Goal: Information Seeking & Learning: Learn about a topic

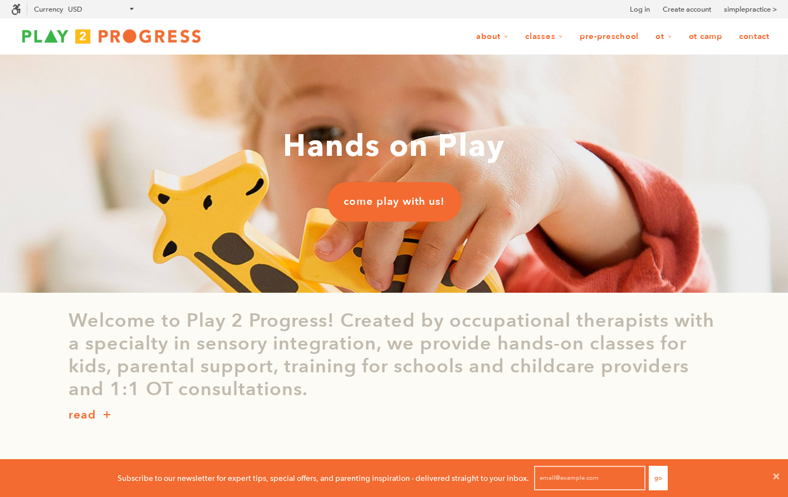
scroll to position [9, 9]
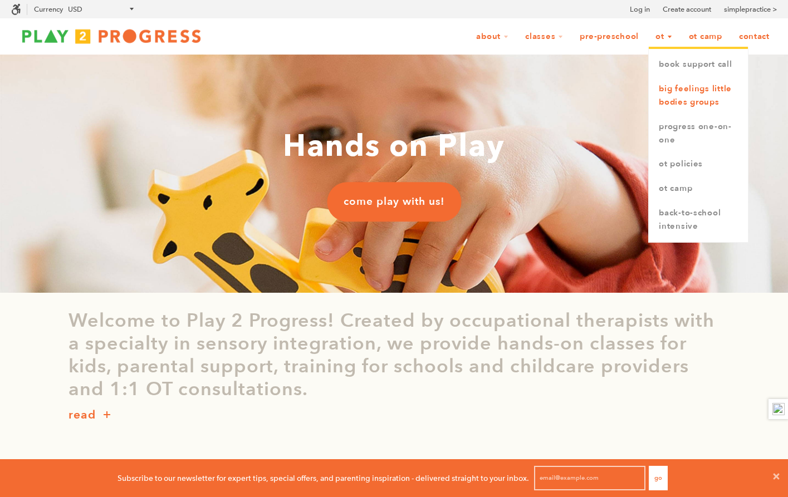
click at [679, 97] on link "Big Feelings Little Bodies Groups" at bounding box center [698, 96] width 99 height 38
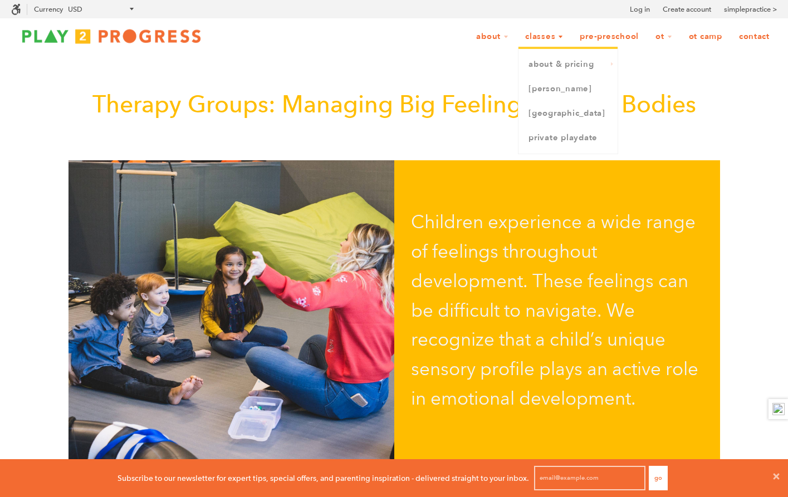
click at [545, 30] on link "Classes" at bounding box center [544, 36] width 52 height 21
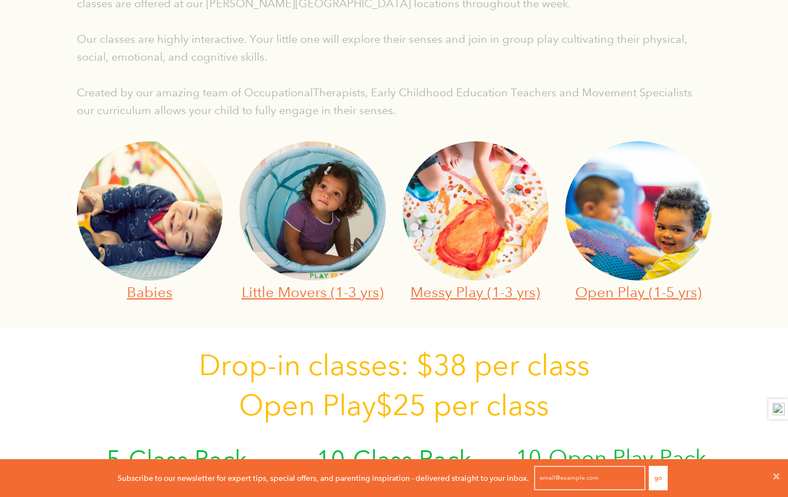
scroll to position [305, 0]
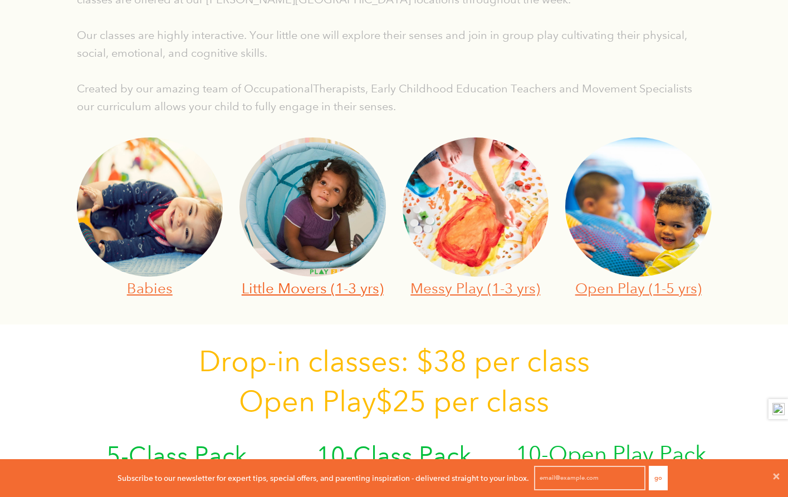
click at [325, 295] on link "Little Movers (1-3 yrs)" at bounding box center [313, 288] width 142 height 17
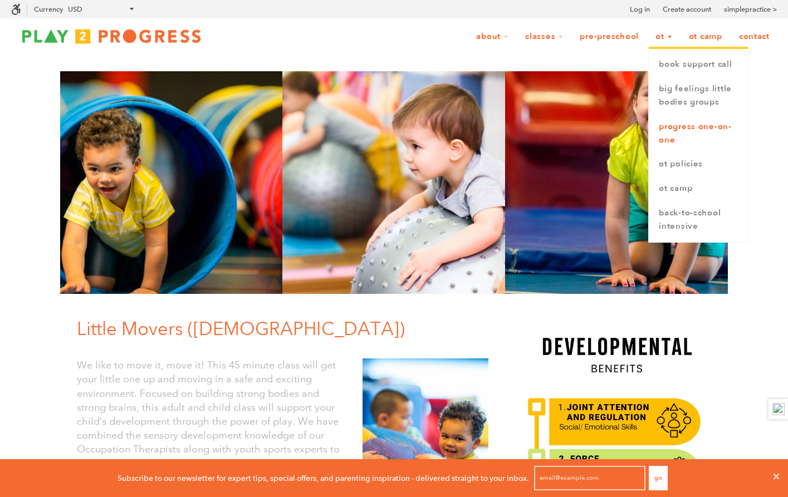
click at [672, 131] on link "Progress One-on-One" at bounding box center [698, 134] width 99 height 38
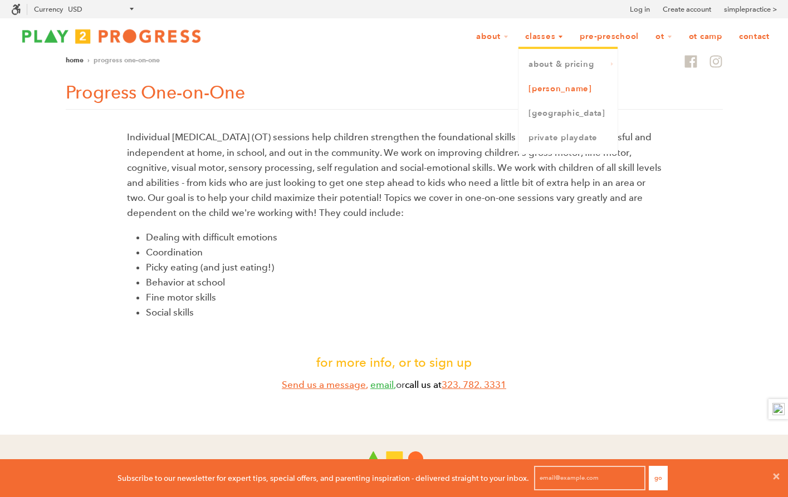
click at [558, 89] on link "[PERSON_NAME]" at bounding box center [568, 89] width 99 height 25
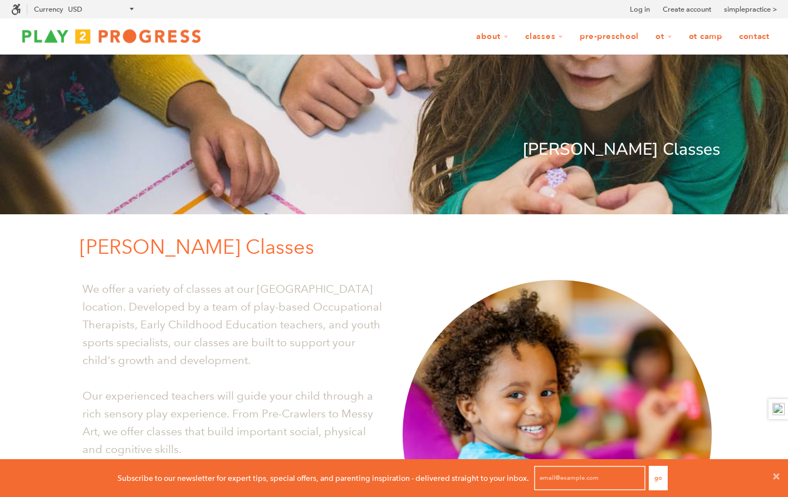
click at [704, 34] on link "OT Camp" at bounding box center [706, 36] width 48 height 21
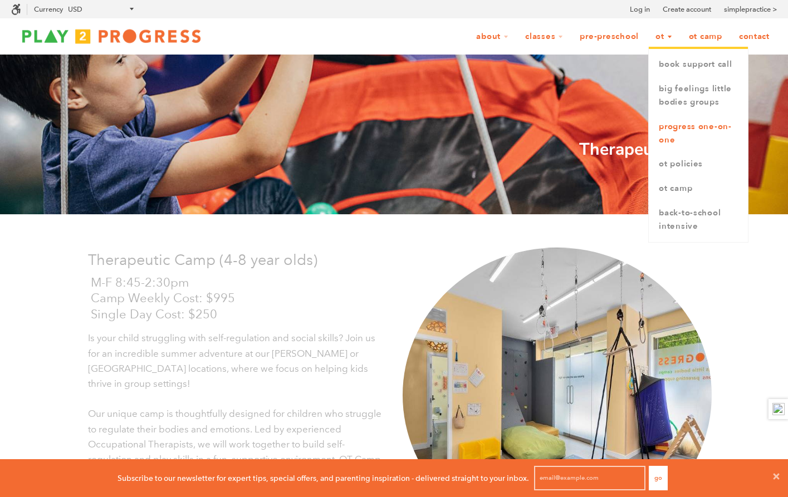
click at [686, 123] on link "Progress One-on-One" at bounding box center [698, 134] width 99 height 38
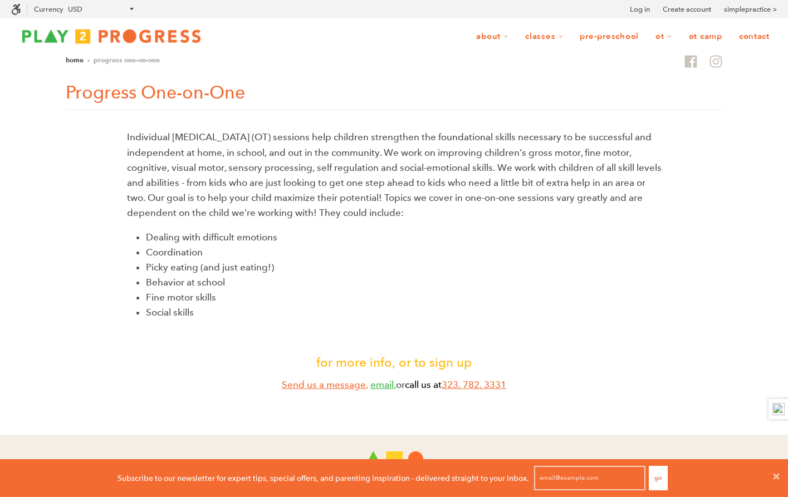
click at [96, 46] on img at bounding box center [111, 36] width 201 height 22
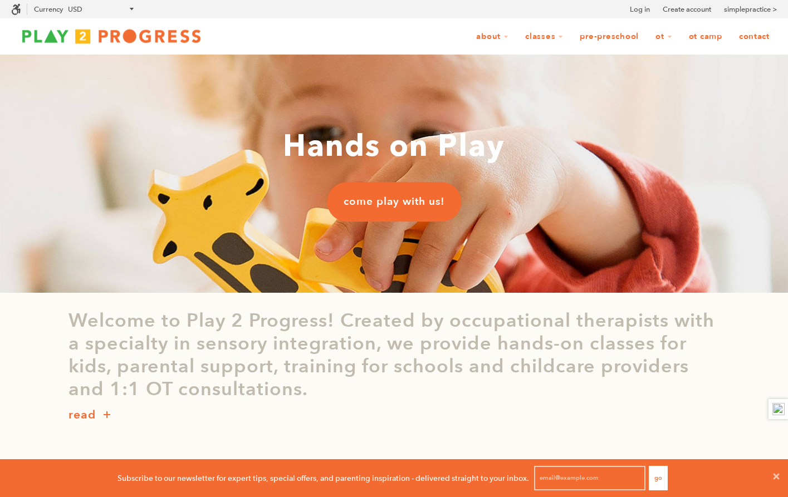
click at [714, 36] on link "OT Camp" at bounding box center [706, 36] width 48 height 21
